Goal: Task Accomplishment & Management: Manage account settings

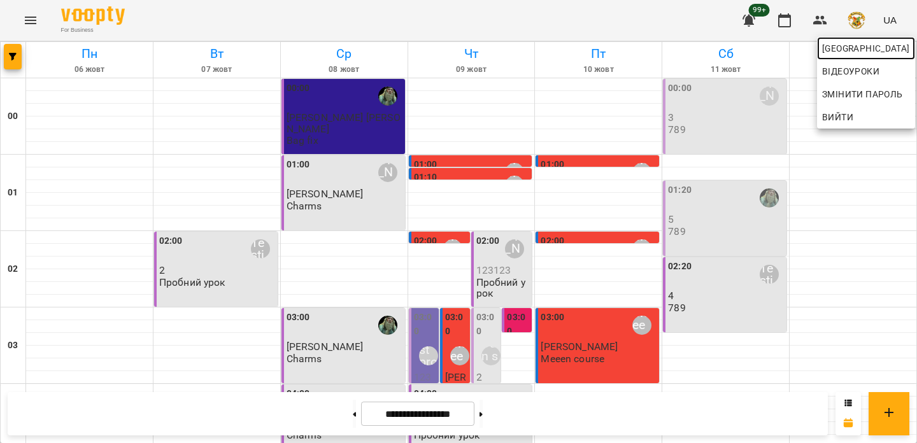
scroll to position [202, 0]
click at [844, 41] on span "[GEOGRAPHIC_DATA]" at bounding box center [866, 48] width 88 height 15
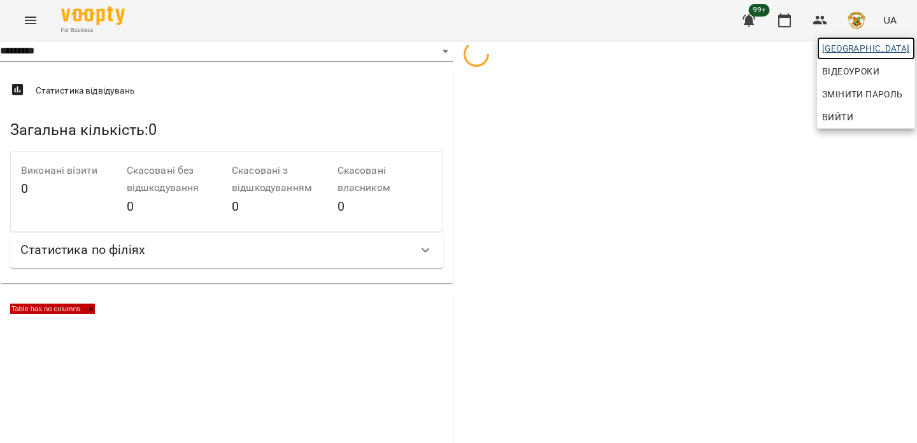
select select "**********"
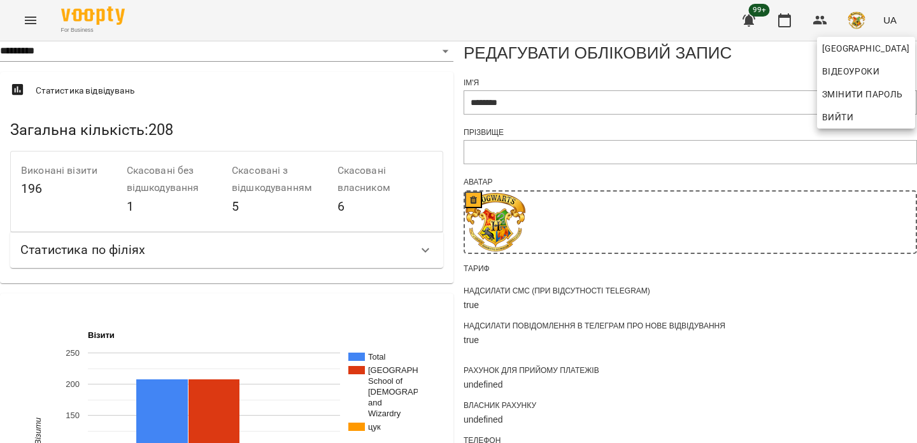
click at [553, 119] on div at bounding box center [458, 221] width 917 height 443
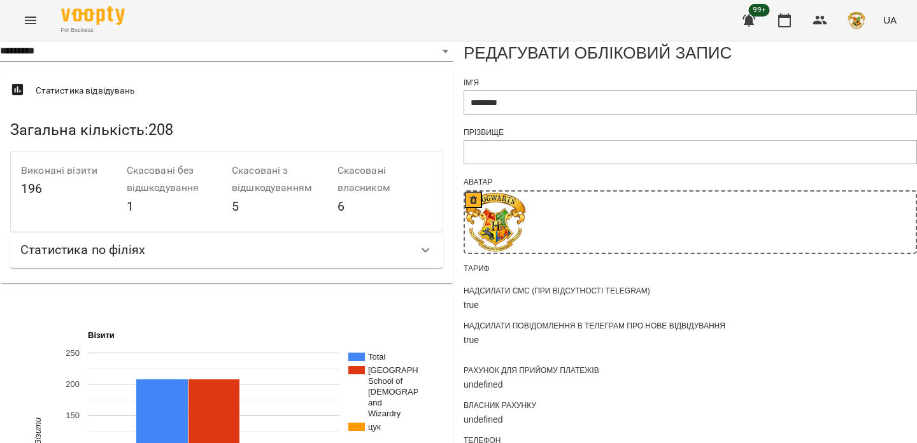
scroll to position [264, 0]
click at [822, 24] on icon "button" at bounding box center [820, 20] width 14 height 9
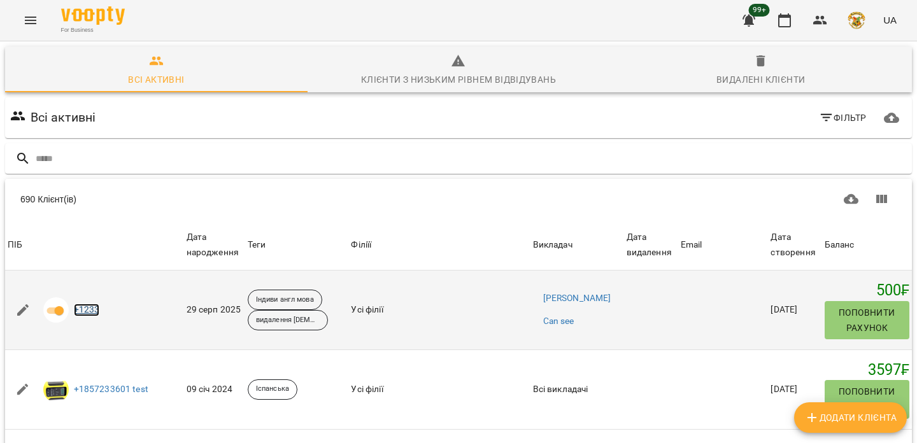
click at [86, 313] on link "+1233" at bounding box center [87, 310] width 26 height 13
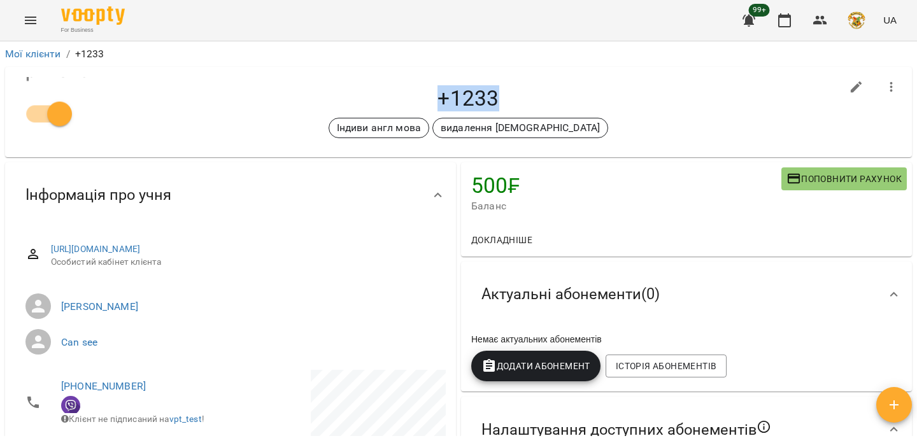
drag, startPoint x: 504, startPoint y: 90, endPoint x: 418, endPoint y: 88, distance: 85.3
click at [418, 88] on h4 "+1233" at bounding box center [468, 98] width 746 height 26
copy h4 "+1233"
click at [34, 29] on button "Menu" at bounding box center [30, 20] width 31 height 31
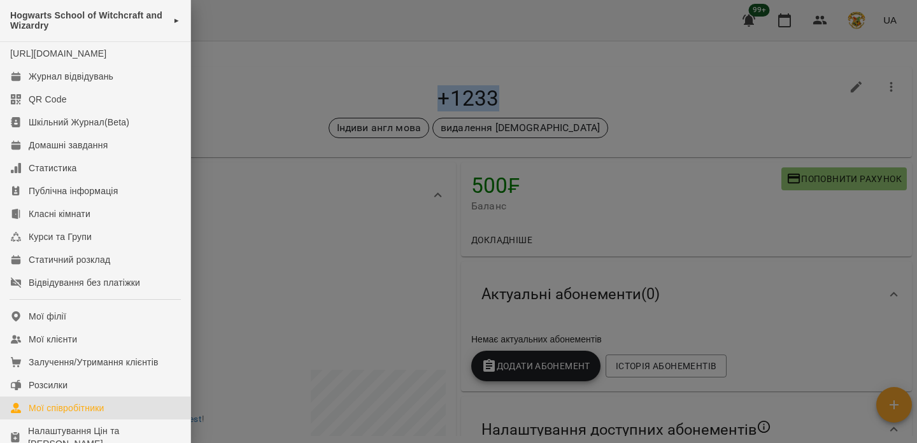
click at [99, 397] on link "Мої співробітники" at bounding box center [95, 408] width 190 height 23
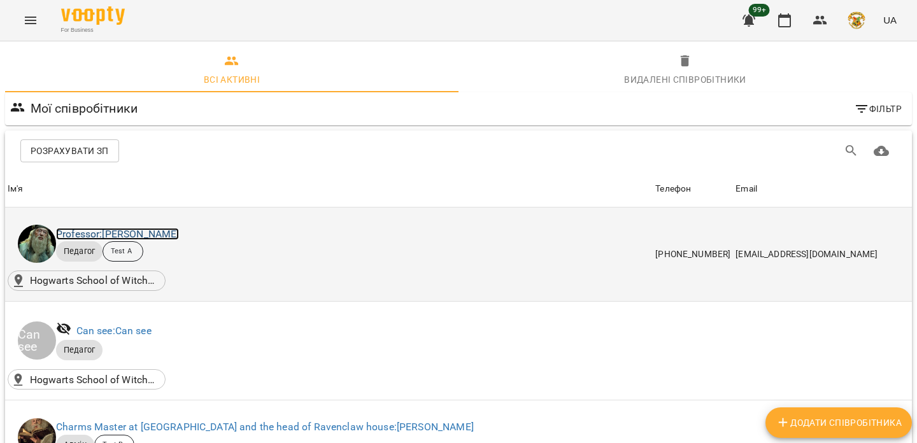
click at [171, 236] on link "Professor: [PERSON_NAME]" at bounding box center [117, 234] width 123 height 12
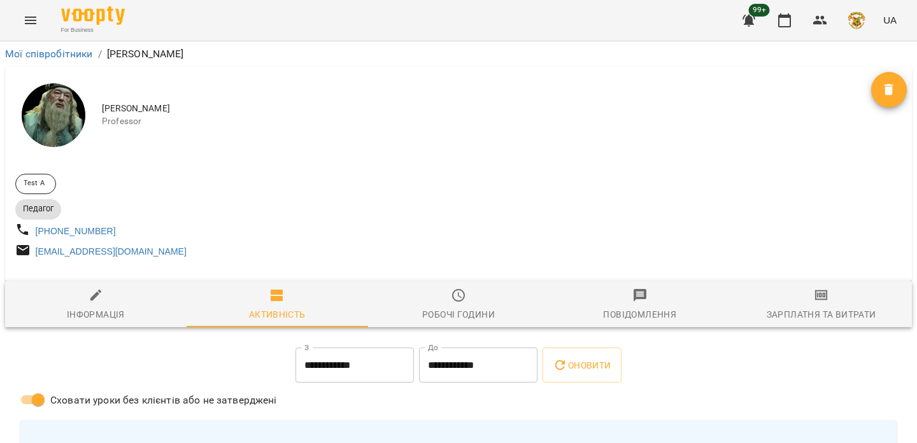
click at [92, 299] on icon "button" at bounding box center [95, 295] width 15 height 15
select select "**"
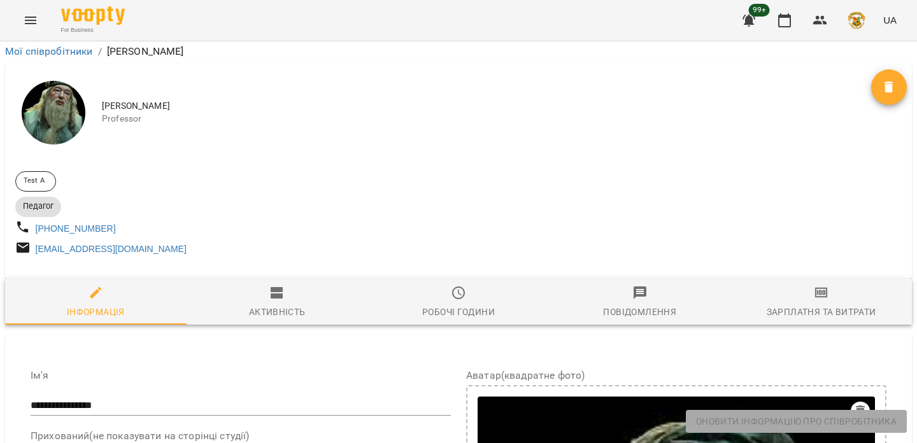
scroll to position [711, 0]
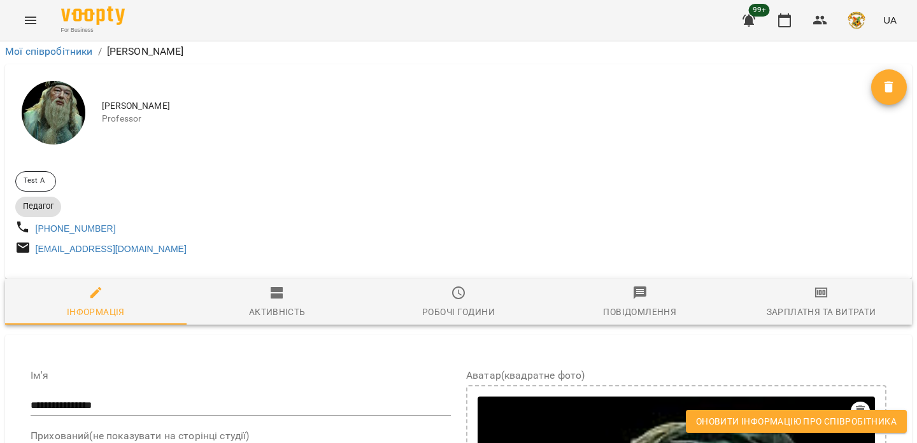
click at [705, 413] on button "Оновити інформацію про співробітника" at bounding box center [796, 421] width 221 height 23
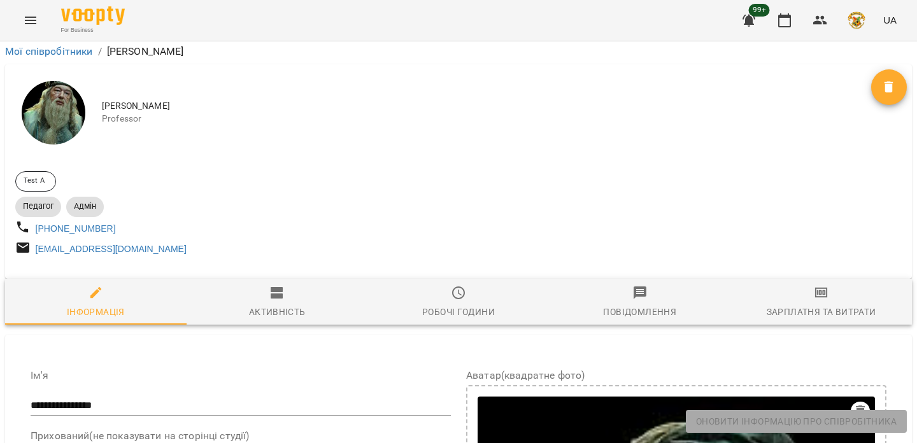
click at [20, 20] on button "Menu" at bounding box center [30, 20] width 31 height 31
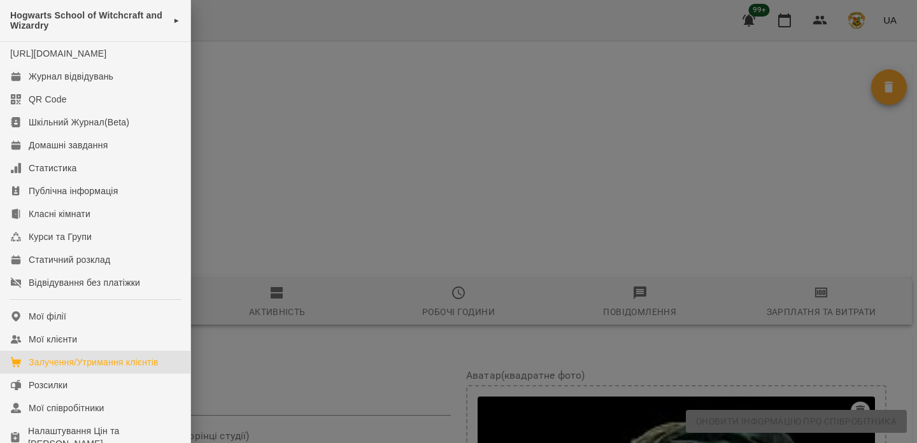
click at [81, 356] on div "Залучення/Утримання клієнтів" at bounding box center [94, 362] width 130 height 13
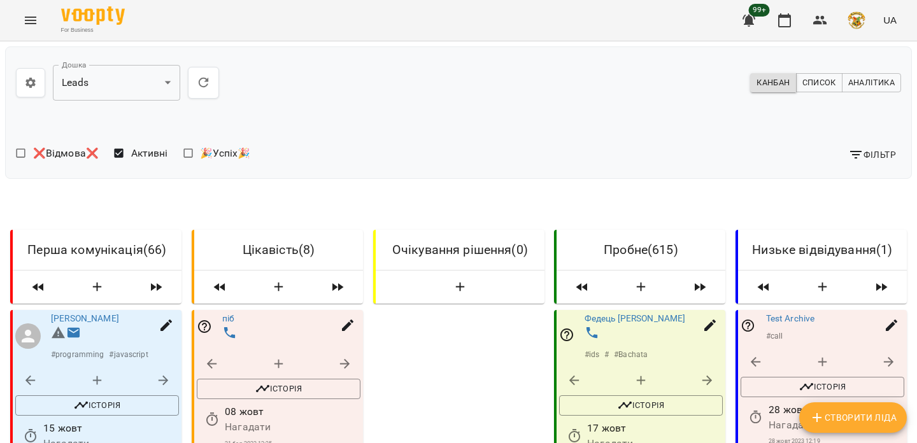
click at [24, 75] on button "button" at bounding box center [30, 82] width 29 height 29
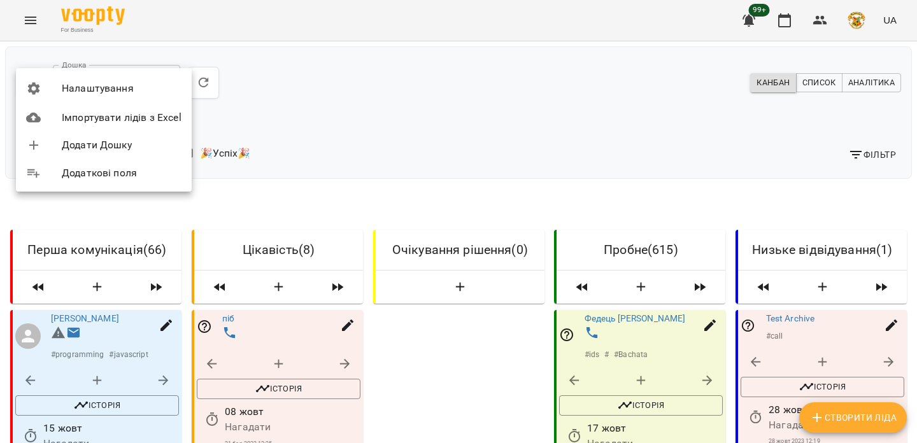
click at [67, 94] on span "Налаштування" at bounding box center [122, 88] width 120 height 15
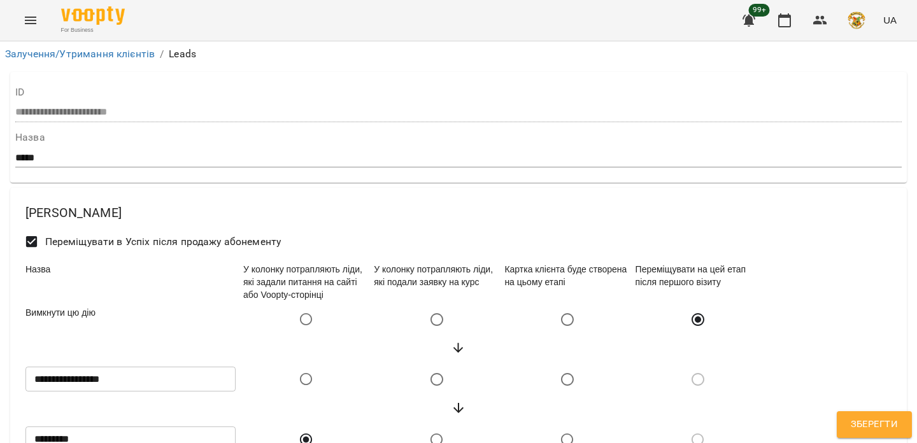
select select "******"
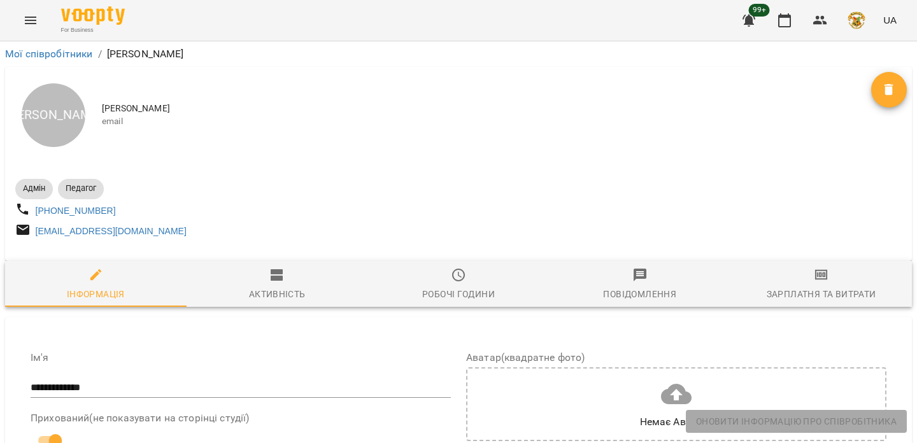
select select "**"
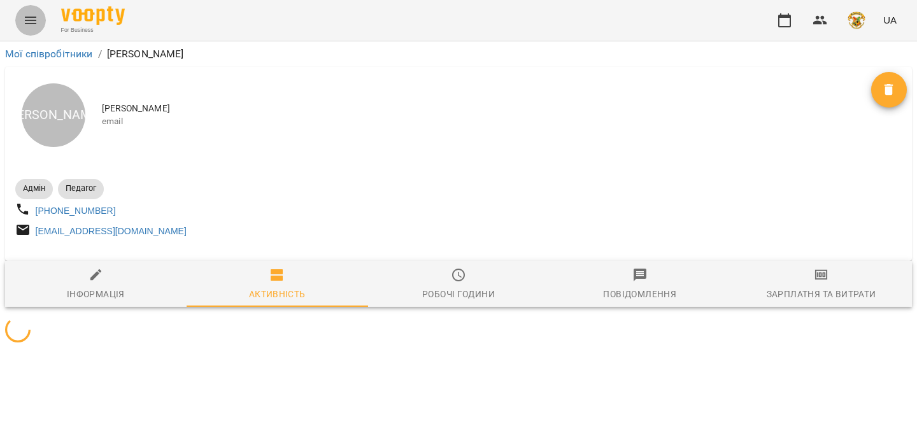
click at [34, 19] on icon "Menu" at bounding box center [30, 20] width 15 height 15
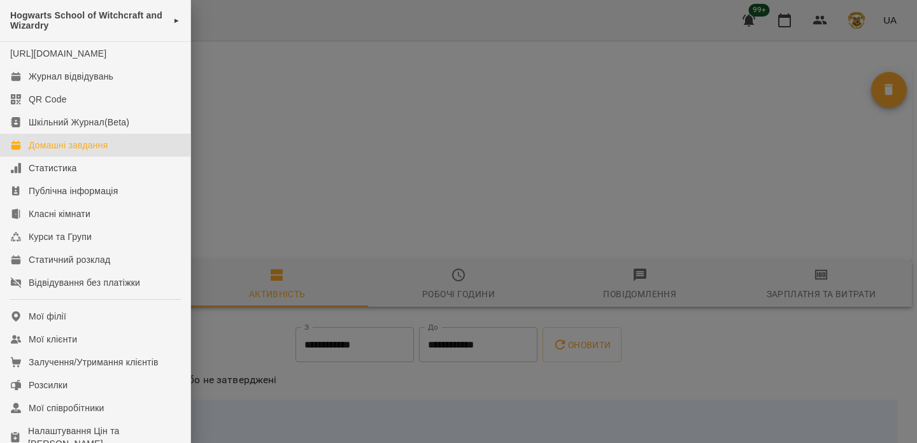
click at [90, 152] on div "Домашні завдання" at bounding box center [68, 145] width 79 height 13
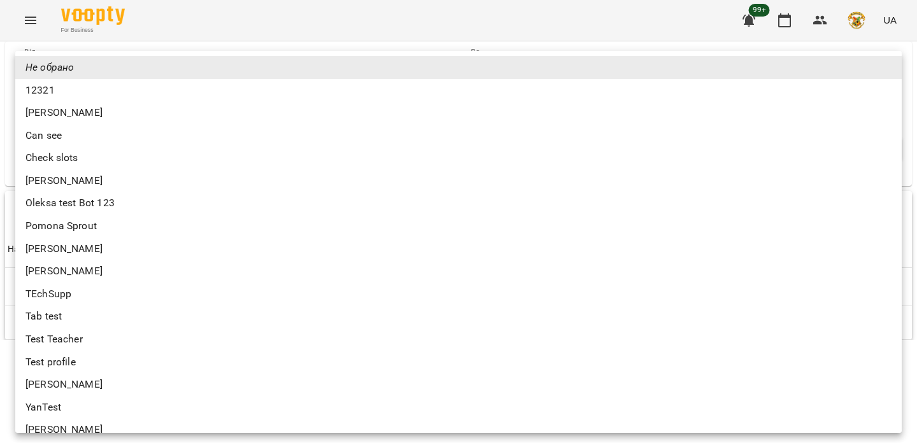
click at [113, 110] on body "**********" at bounding box center [458, 170] width 917 height 340
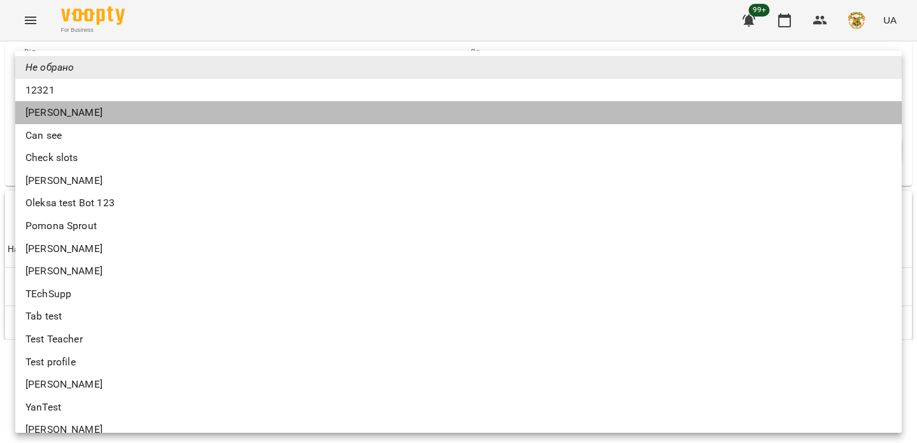
click at [108, 103] on li "[PERSON_NAME]" at bounding box center [458, 112] width 886 height 23
type input "**********"
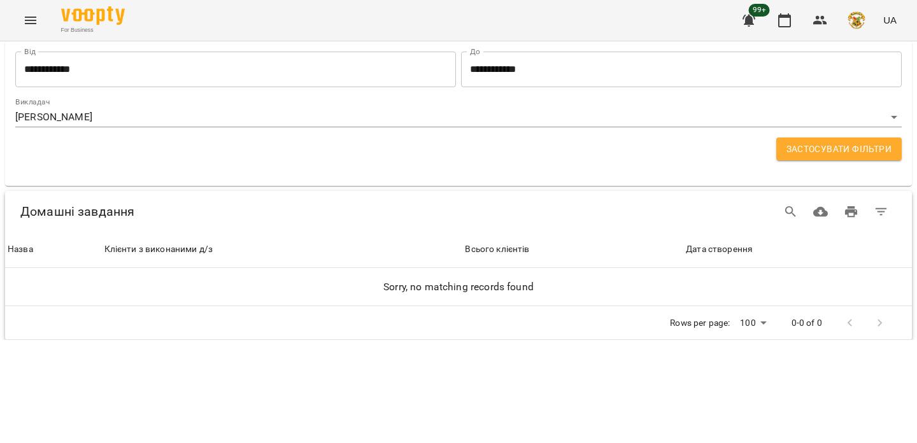
drag, startPoint x: 782, startPoint y: 166, endPoint x: 782, endPoint y: 159, distance: 7.0
click at [782, 166] on div "**********" at bounding box center [458, 113] width 907 height 145
click at [795, 155] on span "Застосувати фільтри" at bounding box center [838, 148] width 105 height 15
click at [781, 15] on icon "button" at bounding box center [784, 20] width 13 height 14
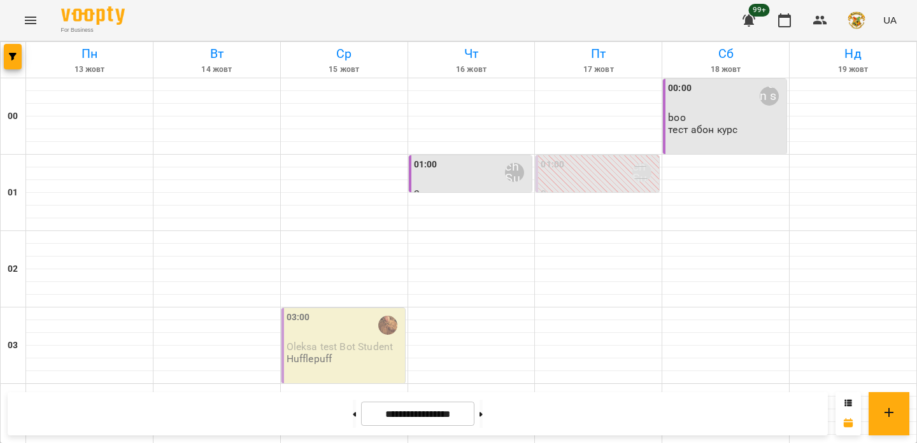
click at [469, 174] on div "01:00 TEchSupp" at bounding box center [472, 172] width 116 height 29
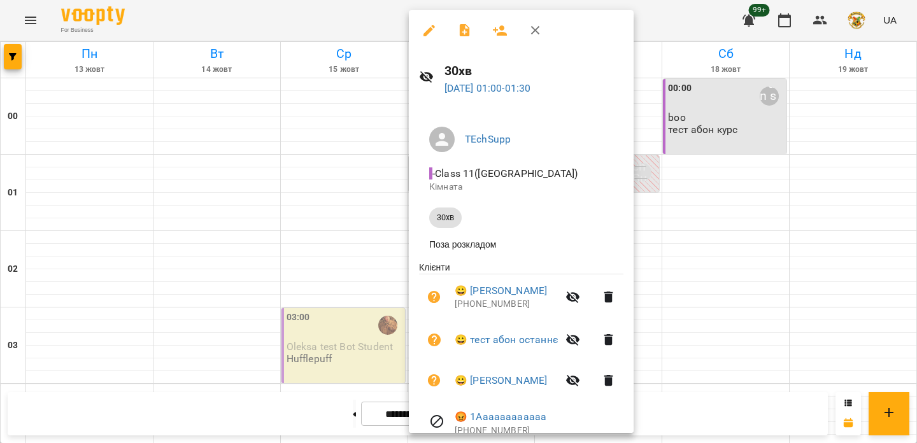
click at [463, 27] on icon "button" at bounding box center [464, 30] width 10 height 13
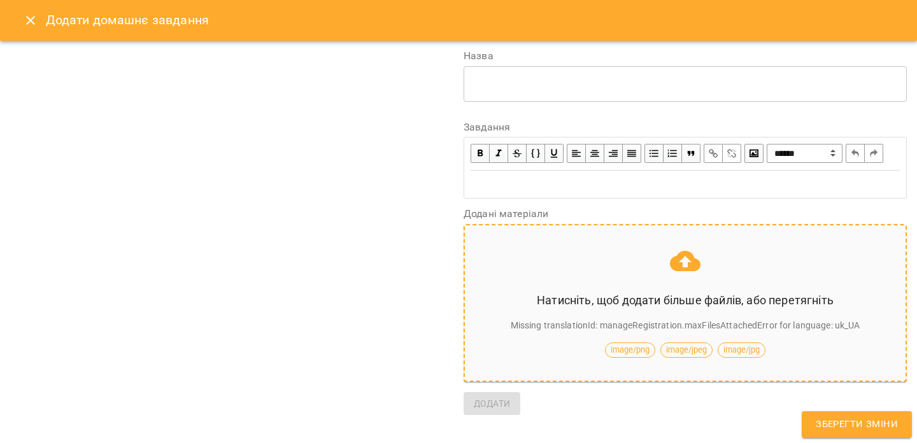
click at [519, 72] on div "* ​" at bounding box center [684, 84] width 443 height 36
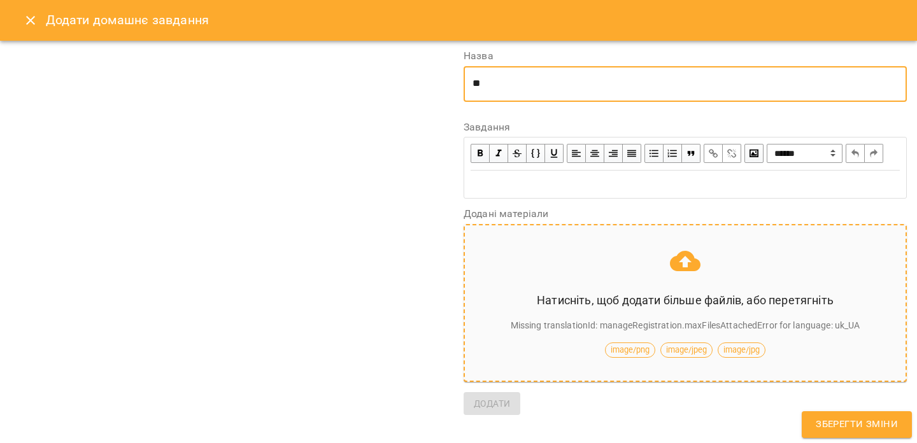
type textarea "*"
type textarea "**********"
click at [491, 192] on div "Edit text" at bounding box center [684, 184] width 429 height 15
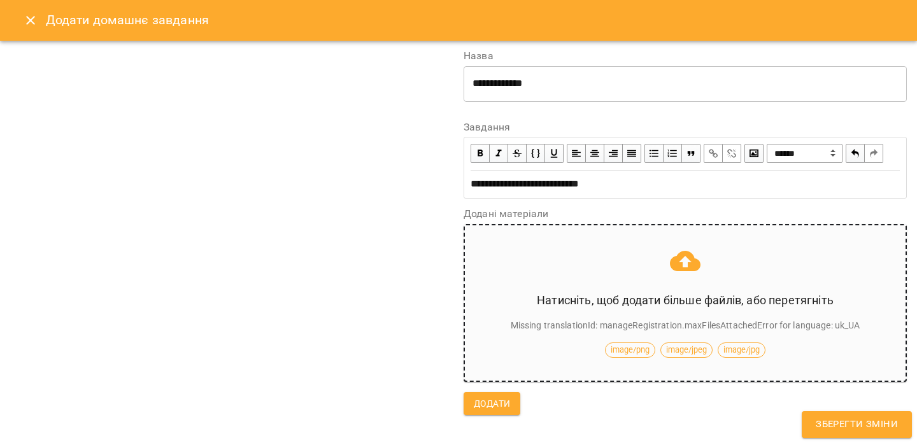
click at [604, 309] on p "Натисніть, щоб додати більше файлів, або перетягніть" at bounding box center [685, 300] width 297 height 17
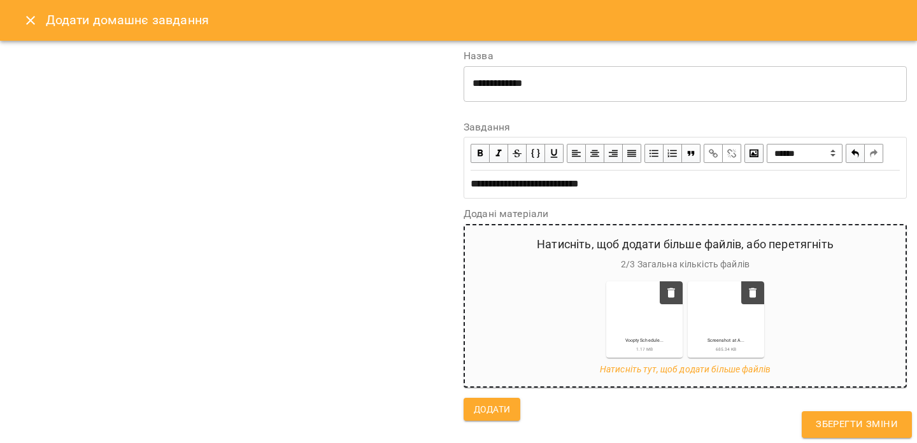
scroll to position [11, 0]
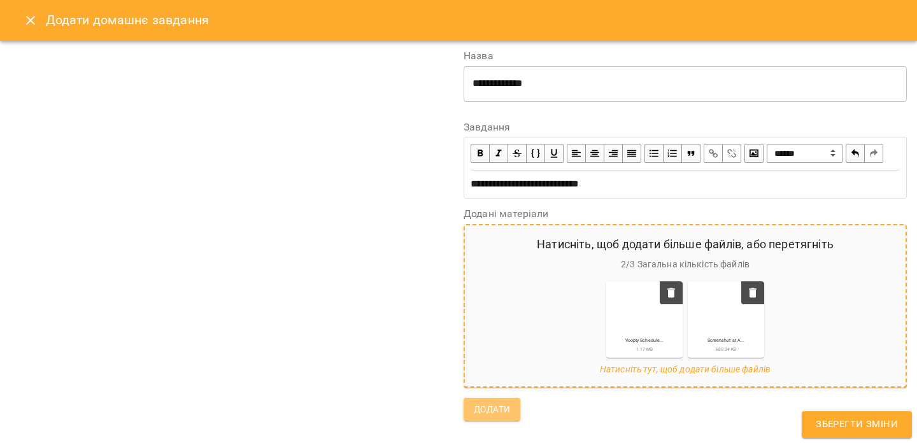
click at [481, 417] on span "Додати" at bounding box center [492, 409] width 36 height 15
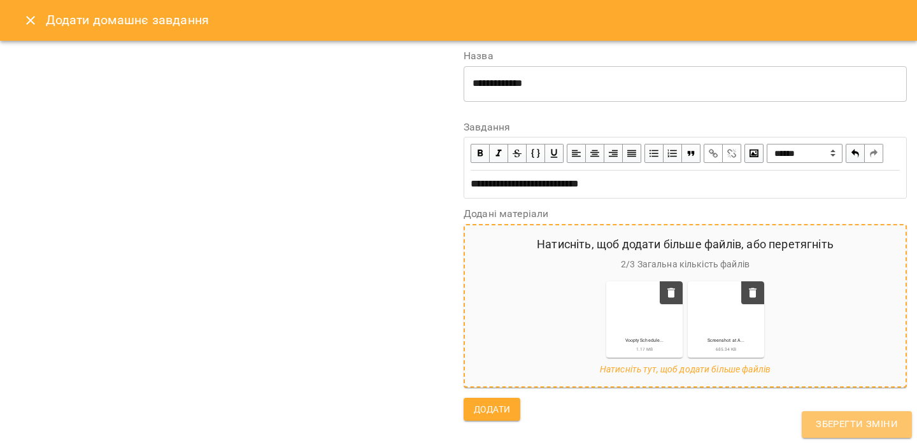
click at [863, 427] on span "Зберегти зміни" at bounding box center [857, 424] width 82 height 17
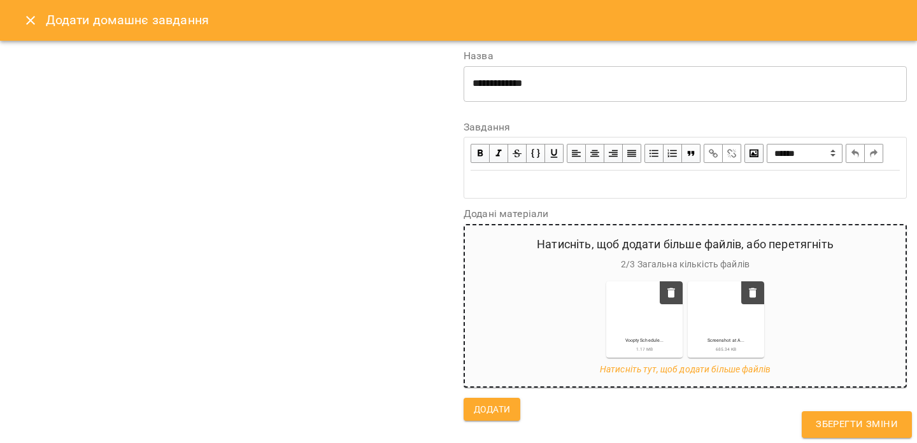
scroll to position [0, 0]
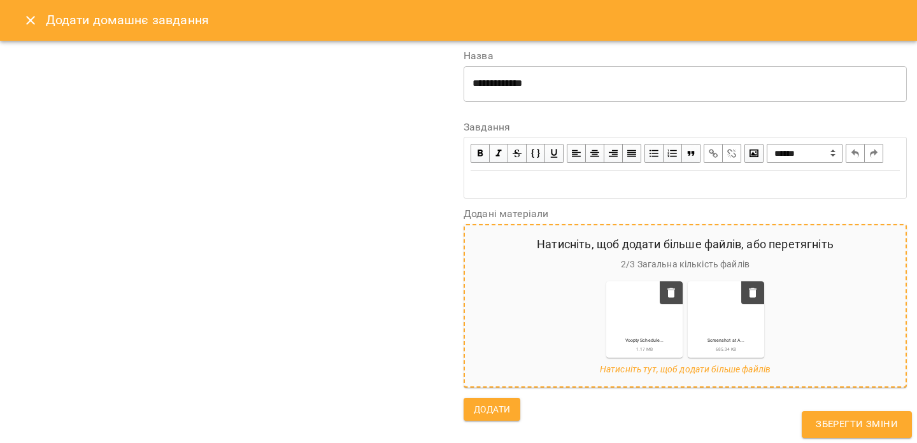
click at [32, 16] on icon "Close" at bounding box center [30, 20] width 15 height 15
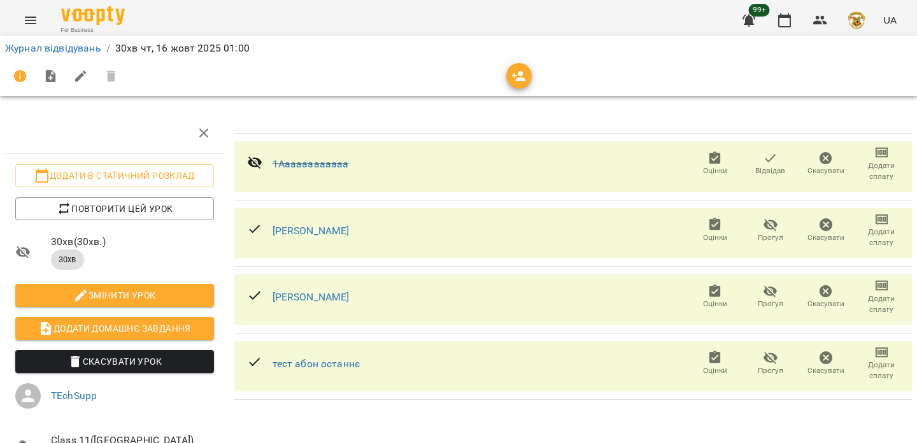
click at [121, 324] on span "Додати домашнє завдання" at bounding box center [114, 328] width 178 height 15
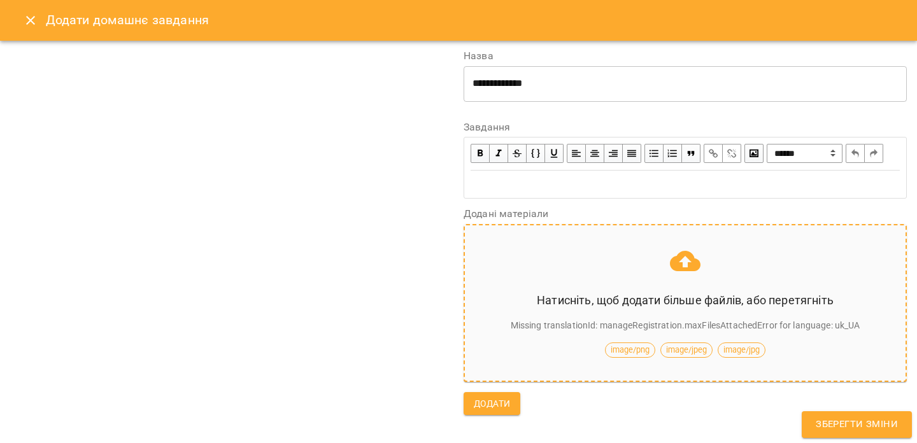
click at [546, 192] on div "Edit text" at bounding box center [684, 184] width 429 height 15
click at [519, 192] on div "Edit text" at bounding box center [684, 184] width 429 height 15
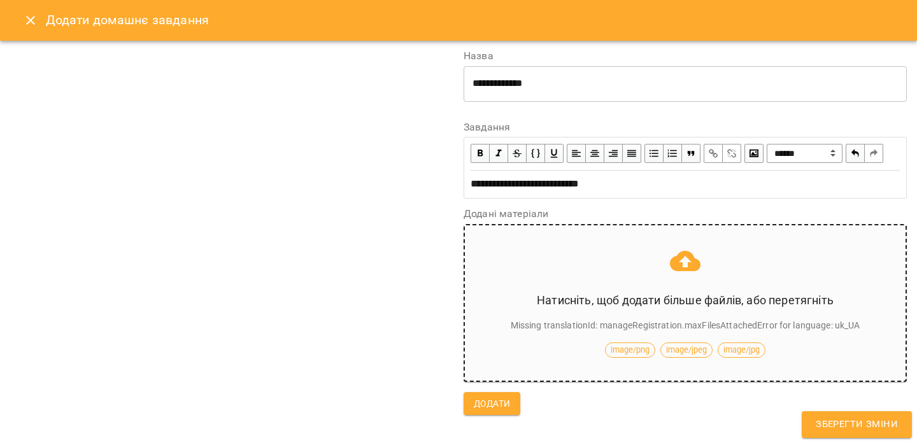
click at [628, 332] on p "Missing translationId: manageRegistration.maxFilesAttachedError for language: u…" at bounding box center [686, 325] width 350 height 13
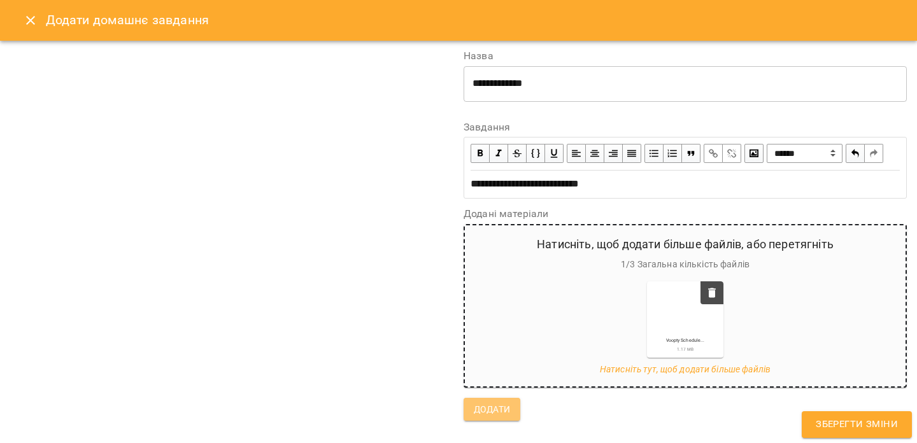
click at [481, 417] on span "Додати" at bounding box center [492, 409] width 36 height 15
drag, startPoint x: 629, startPoint y: 205, endPoint x: 456, endPoint y: 204, distance: 173.2
click at [456, 204] on div "**********" at bounding box center [458, 236] width 917 height 390
click at [856, 416] on button "Зберегти зміни" at bounding box center [857, 424] width 110 height 27
click at [563, 192] on div "Edit text" at bounding box center [684, 184] width 429 height 15
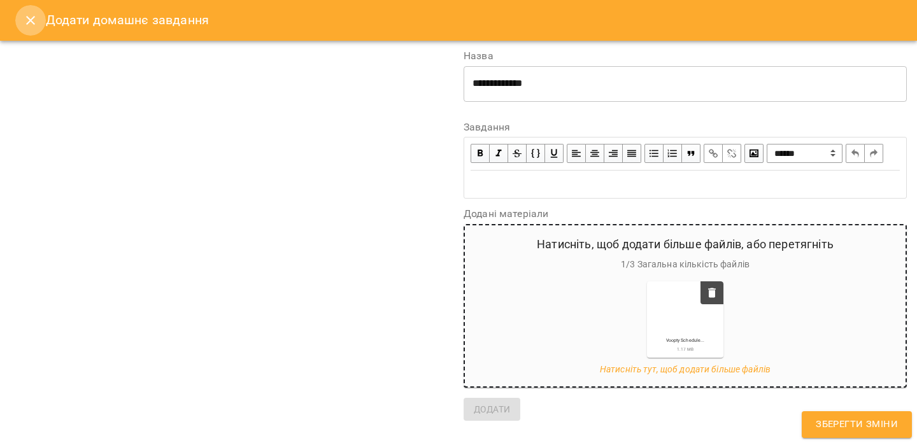
click at [25, 18] on icon "Close" at bounding box center [30, 20] width 15 height 15
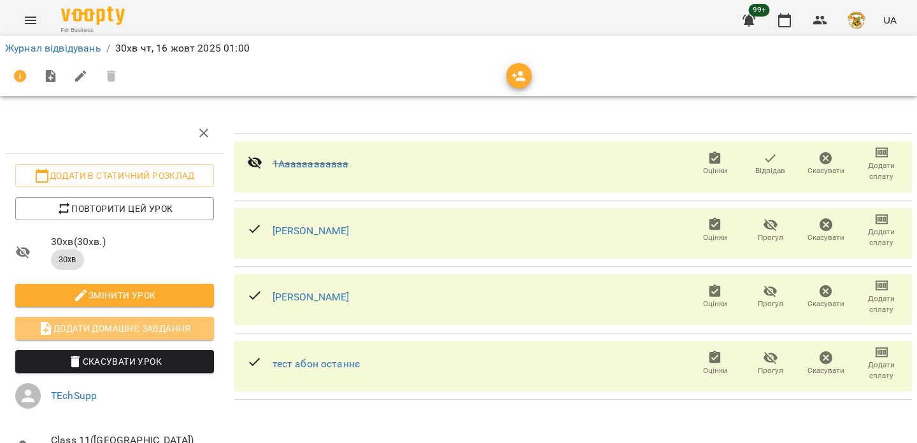
click at [148, 322] on span "Додати домашнє завдання" at bounding box center [114, 328] width 178 height 15
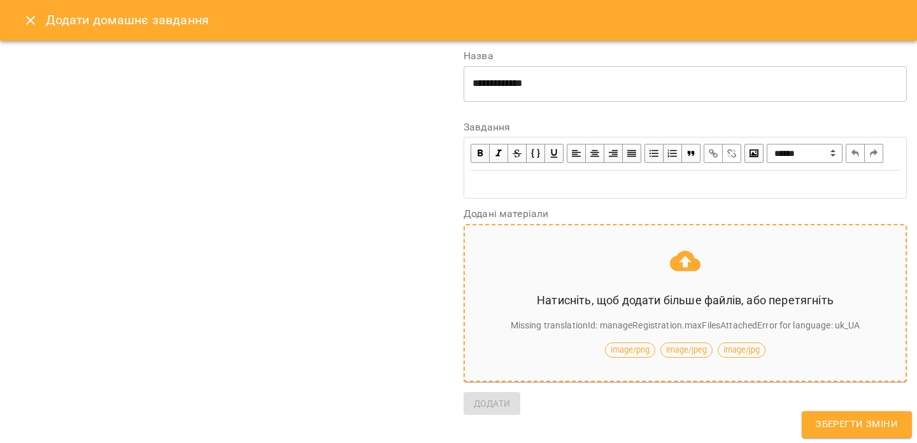
click at [30, 16] on icon "Close" at bounding box center [30, 20] width 15 height 15
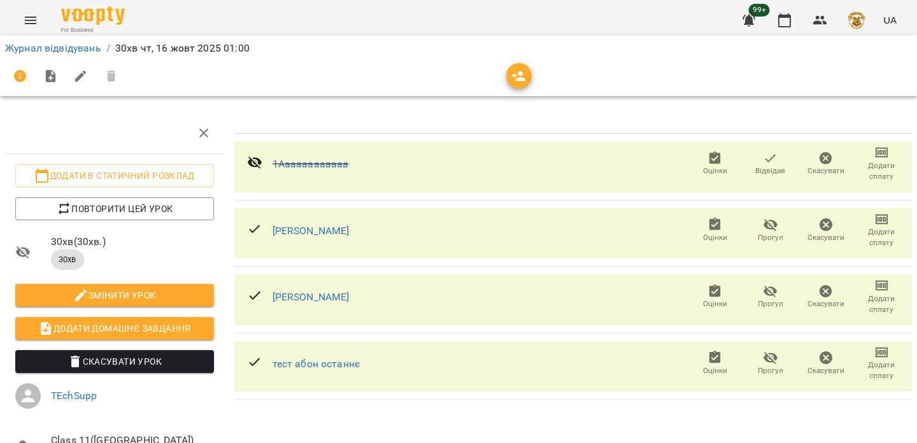
click at [50, 70] on icon "button" at bounding box center [50, 76] width 10 height 13
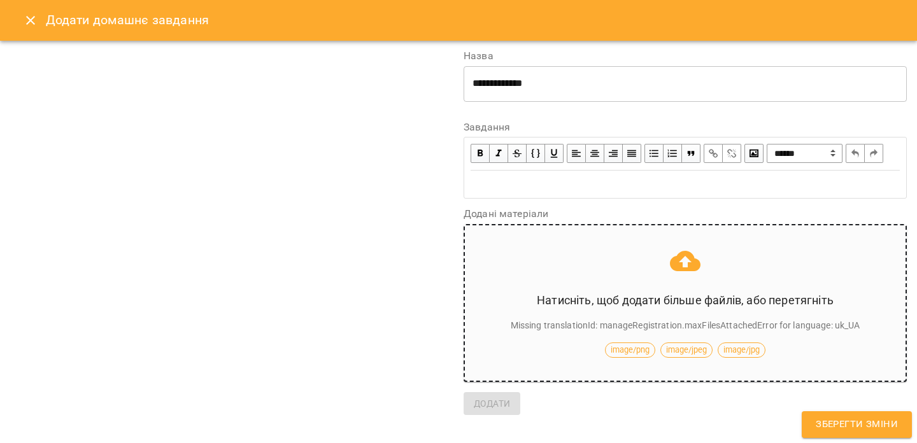
scroll to position [5, 0]
click at [621, 306] on div "Натисніть, щоб додати більше файлів, або перетягніть Missing translationId: man…" at bounding box center [685, 303] width 400 height 115
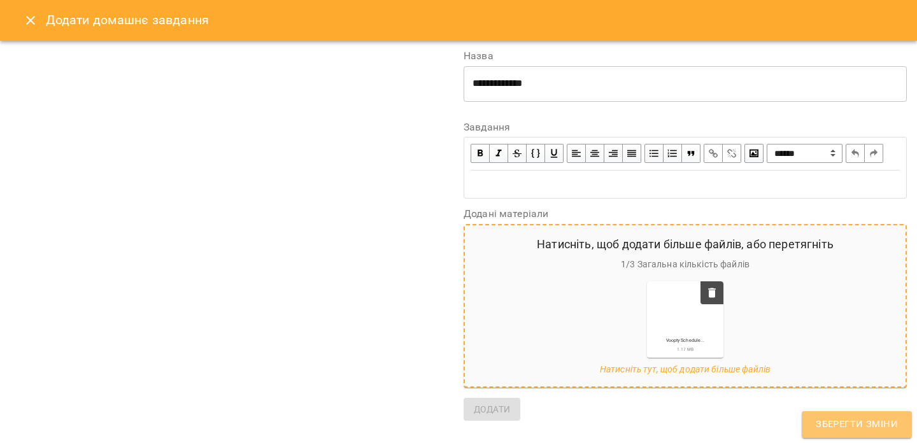
click at [835, 421] on span "Зберегти зміни" at bounding box center [857, 424] width 82 height 17
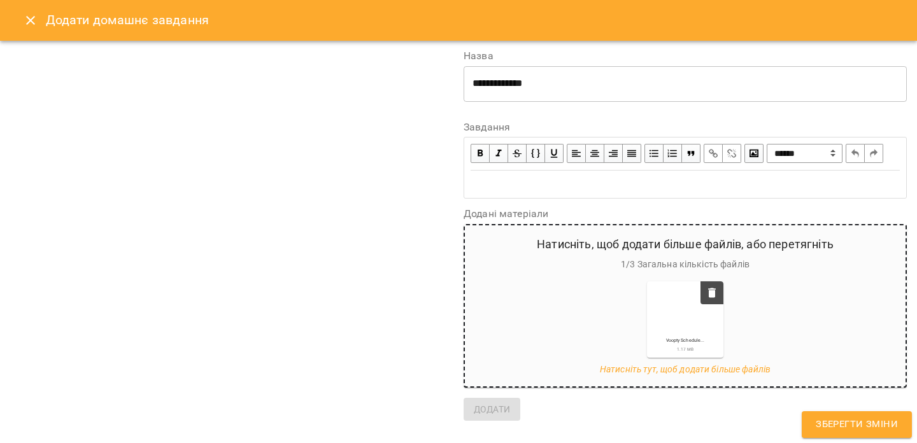
scroll to position [11, 0]
drag, startPoint x: 753, startPoint y: 277, endPoint x: 620, endPoint y: 276, distance: 133.1
click at [620, 271] on p "1 / 3 Загальна кількість файлів" at bounding box center [685, 264] width 420 height 13
click at [713, 297] on icon "button" at bounding box center [711, 293] width 7 height 10
click at [710, 297] on icon "button" at bounding box center [711, 293] width 7 height 10
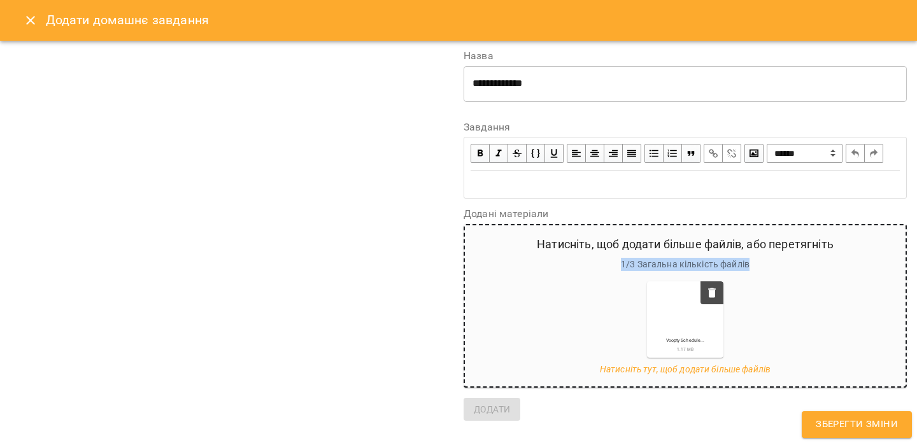
click at [710, 297] on icon "button" at bounding box center [711, 293] width 7 height 10
click at [719, 302] on button "button" at bounding box center [712, 293] width 18 height 18
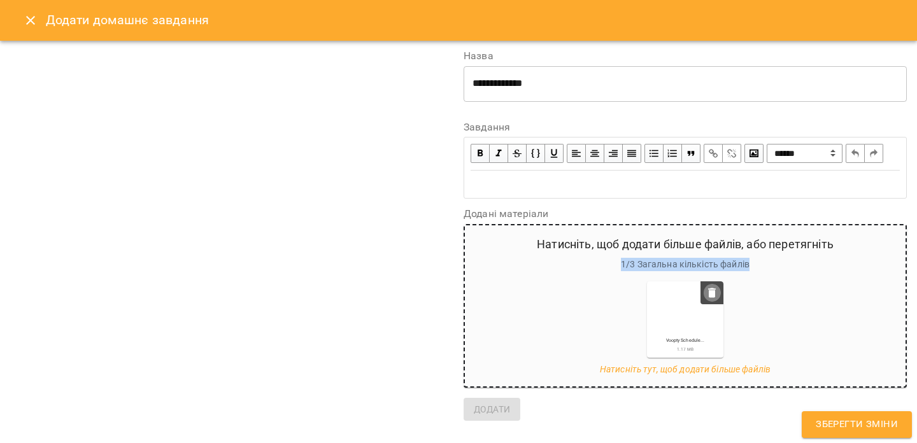
click at [716, 299] on icon "button" at bounding box center [711, 292] width 13 height 13
click at [710, 297] on icon "button" at bounding box center [711, 293] width 7 height 10
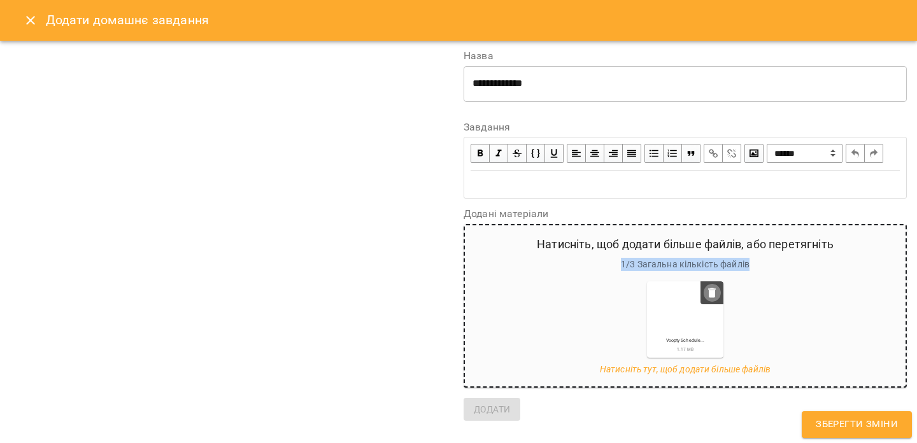
click at [710, 297] on icon "button" at bounding box center [711, 293] width 7 height 10
click at [595, 310] on div "Voopty Schedule... 1.17 MB" at bounding box center [685, 319] width 420 height 76
click at [532, 358] on div "Voopty Schedule... 1.17 MB" at bounding box center [685, 319] width 420 height 76
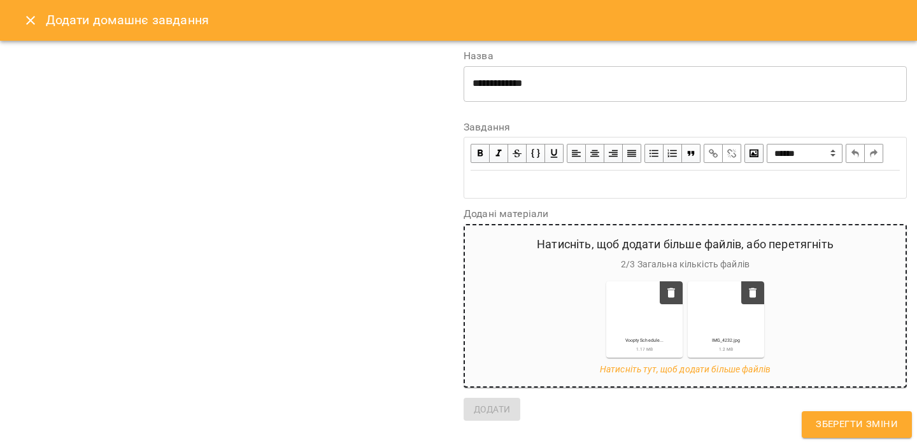
click at [752, 297] on icon "button" at bounding box center [752, 293] width 7 height 10
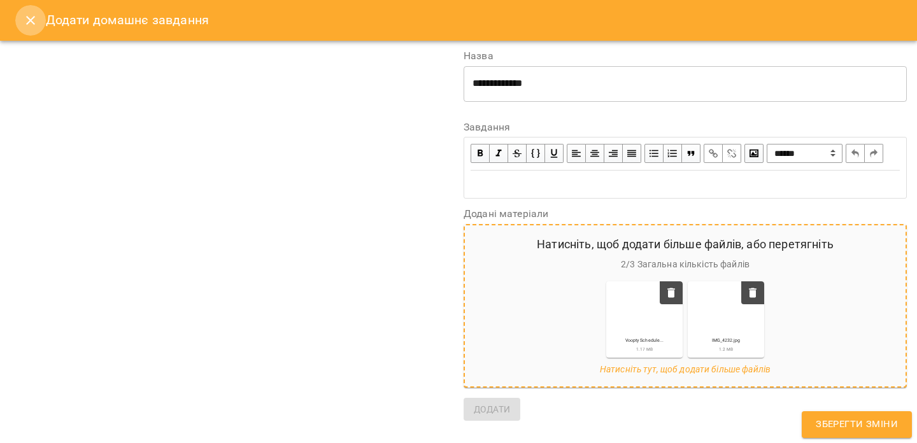
click at [31, 16] on icon "Close" at bounding box center [30, 20] width 15 height 15
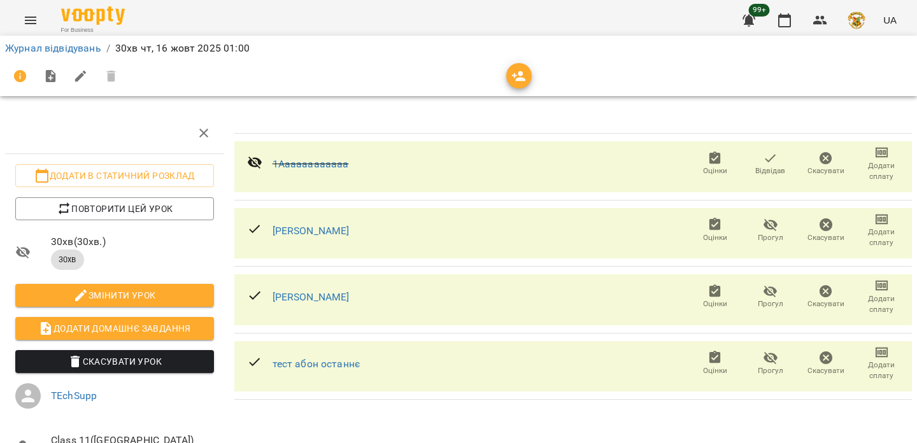
click at [52, 79] on icon "button" at bounding box center [50, 76] width 10 height 13
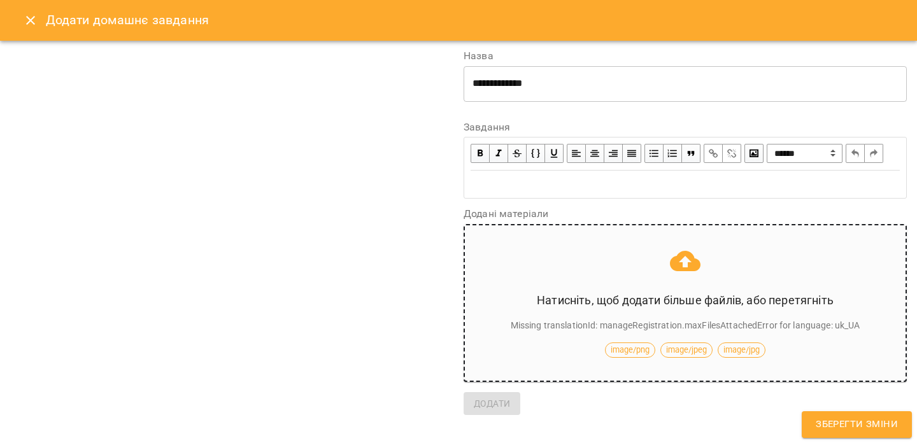
click at [658, 309] on p "Натисніть, щоб додати більше файлів, або перетягніть" at bounding box center [685, 300] width 297 height 17
click at [649, 340] on div "Натисніть, щоб додати більше файлів, або перетягніть Missing translationId: man…" at bounding box center [685, 303] width 400 height 115
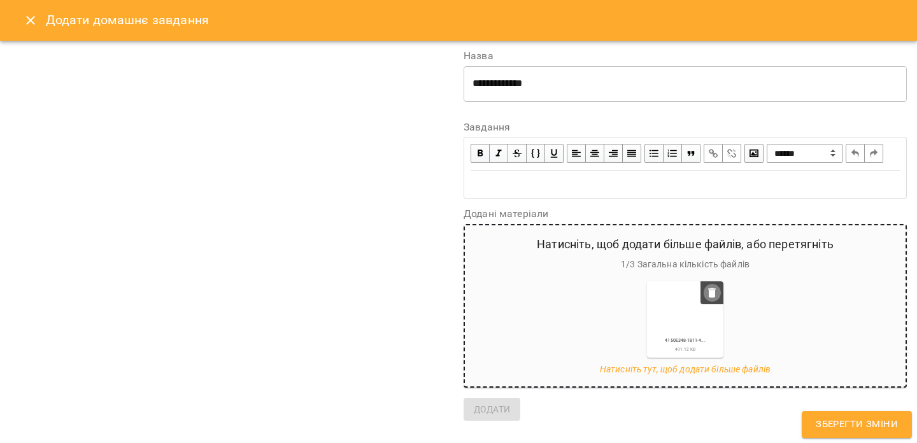
click at [712, 297] on icon "button" at bounding box center [711, 293] width 7 height 10
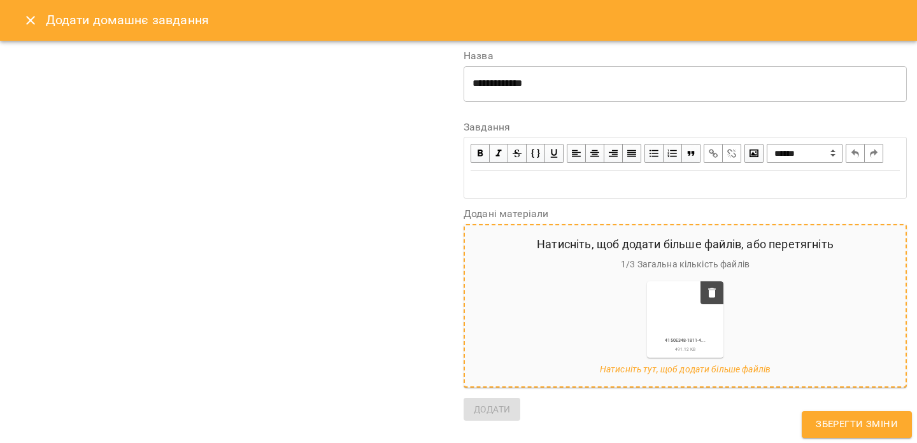
click at [862, 425] on span "Зберегти зміни" at bounding box center [857, 424] width 82 height 17
click at [34, 17] on icon "Close" at bounding box center [30, 20] width 15 height 15
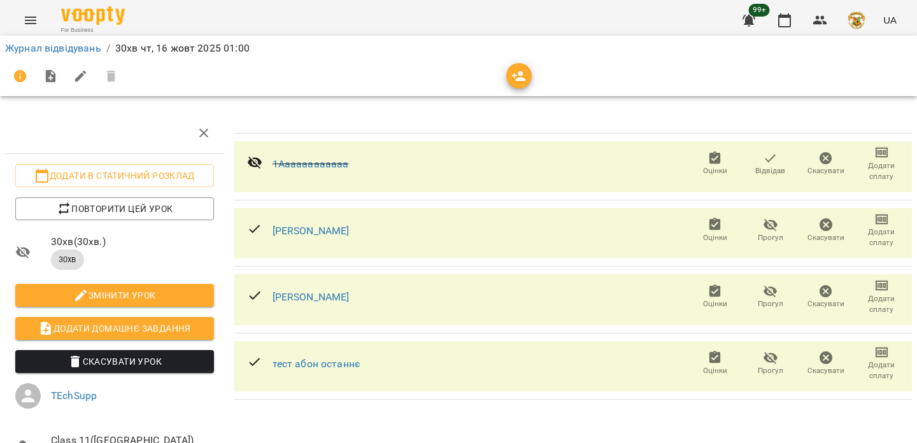
click at [92, 327] on span "Додати домашнє завдання" at bounding box center [114, 328] width 178 height 15
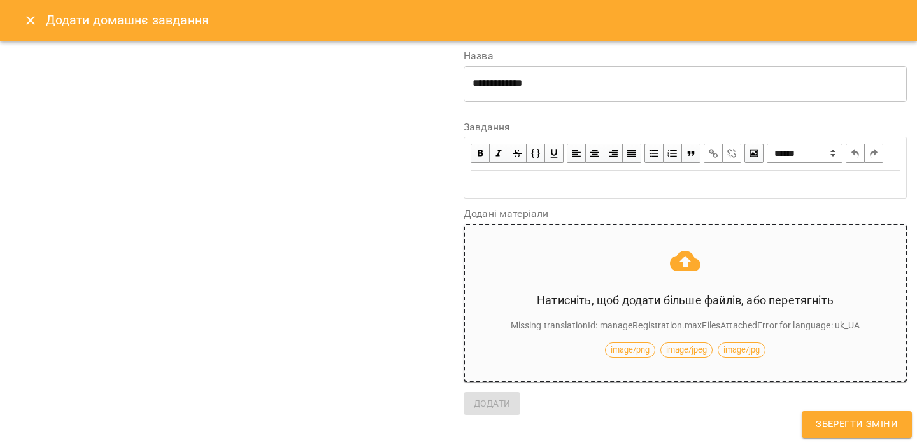
click at [577, 332] on p "Missing translationId: manageRegistration.maxFilesAttachedError for language: u…" at bounding box center [686, 325] width 350 height 13
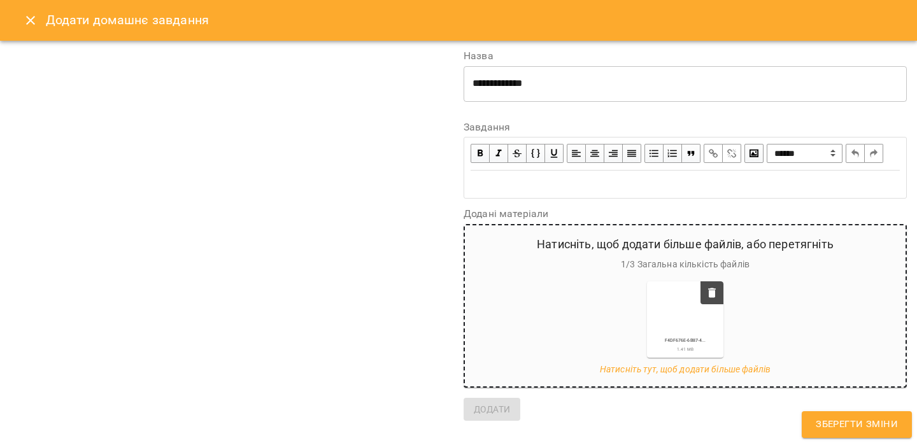
scroll to position [11, 0]
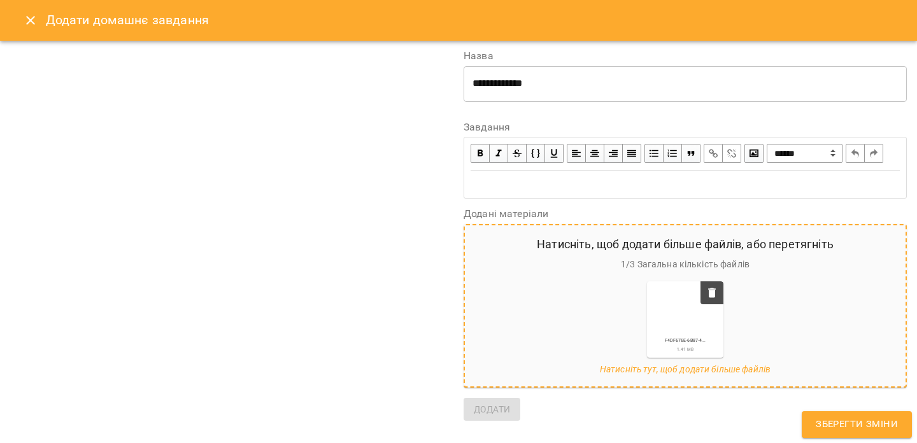
click at [844, 427] on span "Зберегти зміни" at bounding box center [857, 424] width 82 height 17
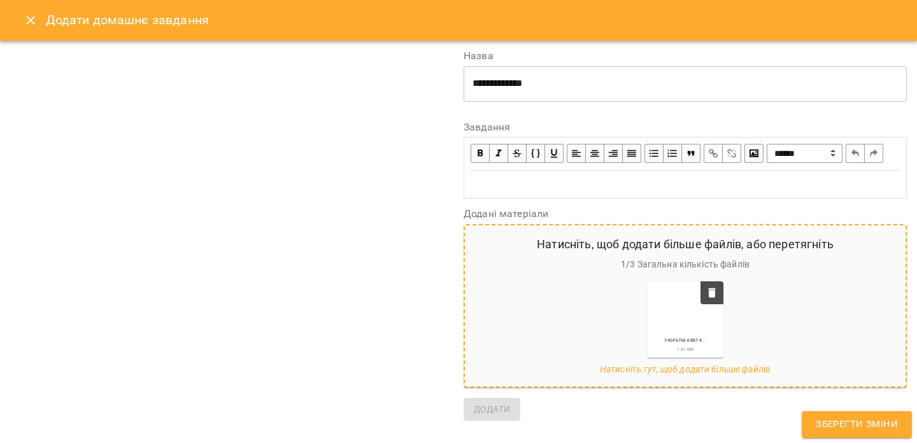
click at [844, 427] on span "Зберегти зміни" at bounding box center [857, 424] width 82 height 17
